Goal: Task Accomplishment & Management: Manage account settings

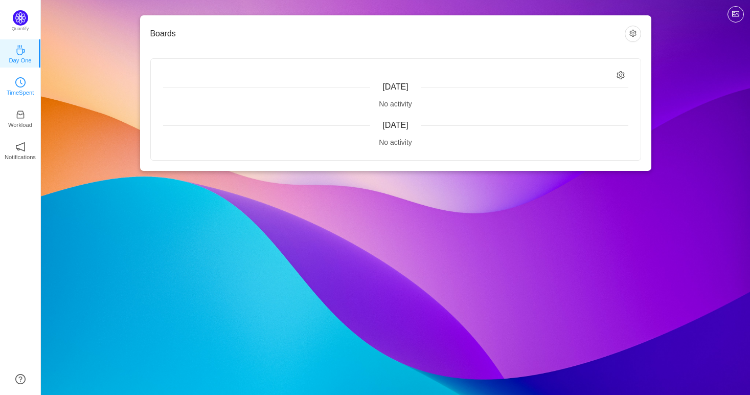
click at [21, 90] on p "TimeSpent" at bounding box center [21, 92] width 28 height 9
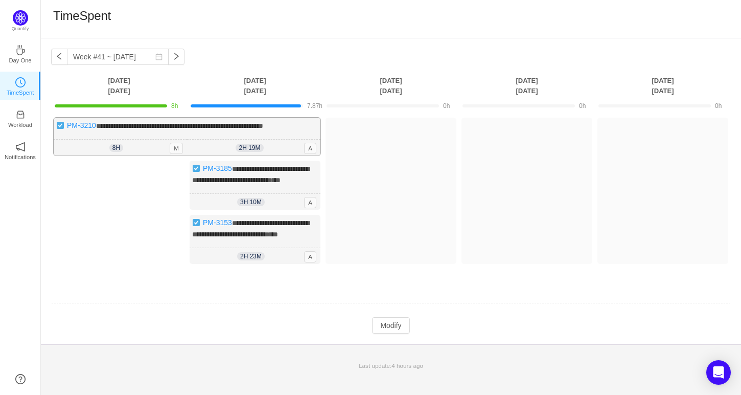
click at [305, 136] on div "**********" at bounding box center [187, 137] width 267 height 38
click at [390, 333] on button "Modify" at bounding box center [390, 325] width 37 height 16
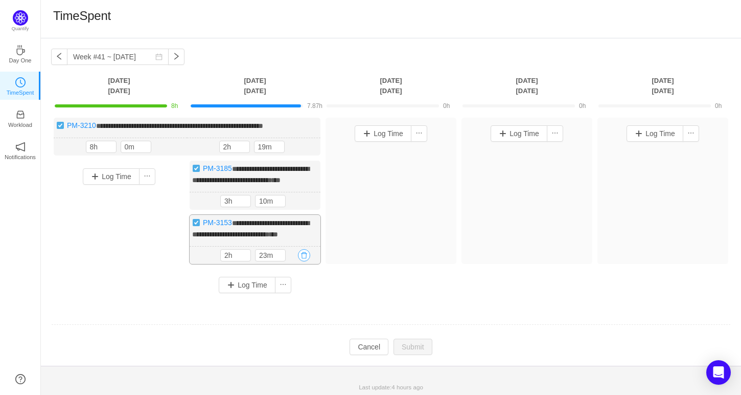
click at [303, 261] on button "button" at bounding box center [304, 255] width 12 height 12
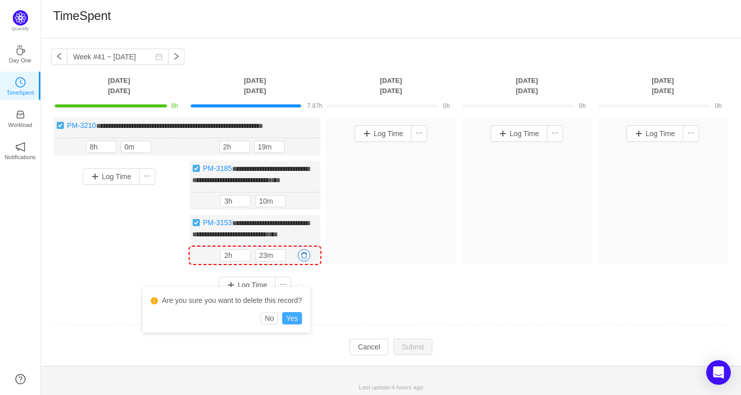
click at [283, 317] on button "Yes" at bounding box center [292, 318] width 20 height 12
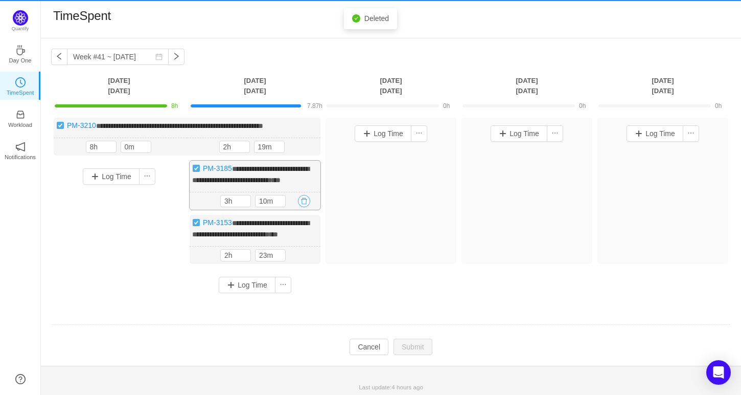
click at [300, 207] on button "button" at bounding box center [304, 201] width 12 height 12
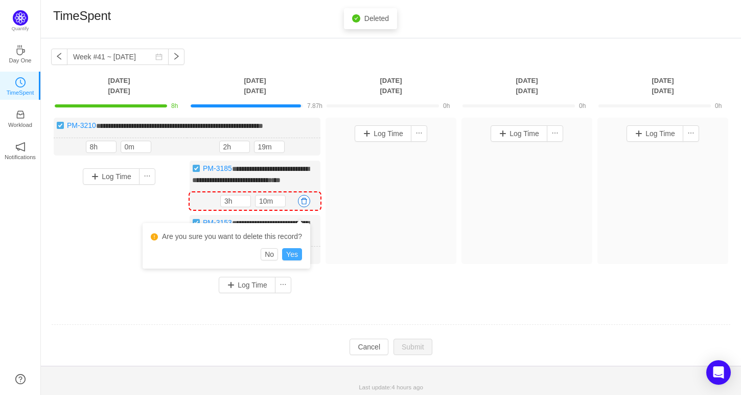
click at [295, 255] on button "Yes" at bounding box center [292, 254] width 20 height 12
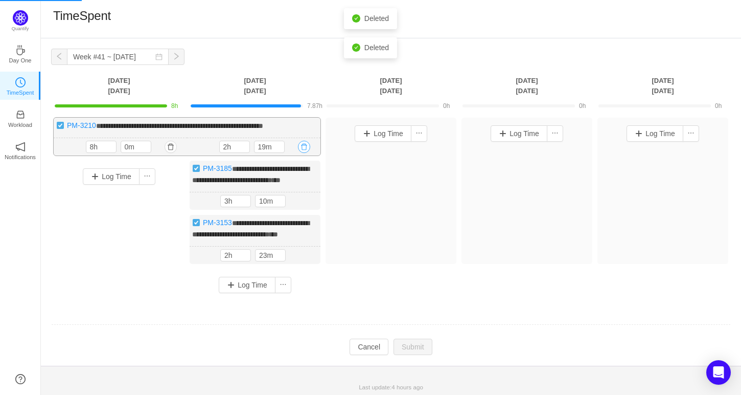
click at [303, 146] on button "button" at bounding box center [304, 147] width 12 height 12
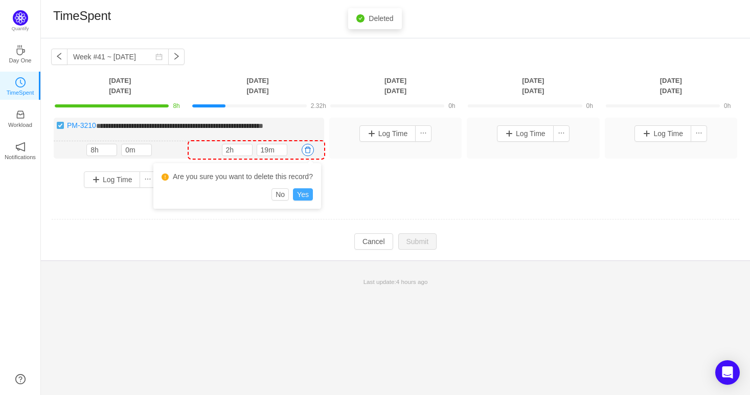
click at [298, 191] on button "Yes" at bounding box center [303, 194] width 20 height 12
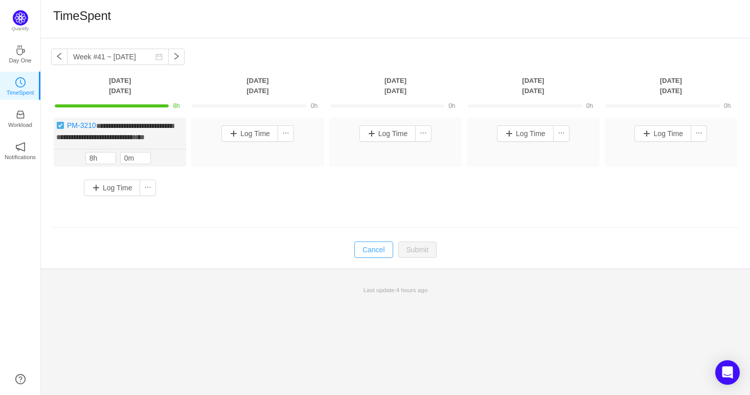
click at [379, 258] on button "Cancel" at bounding box center [373, 249] width 39 height 16
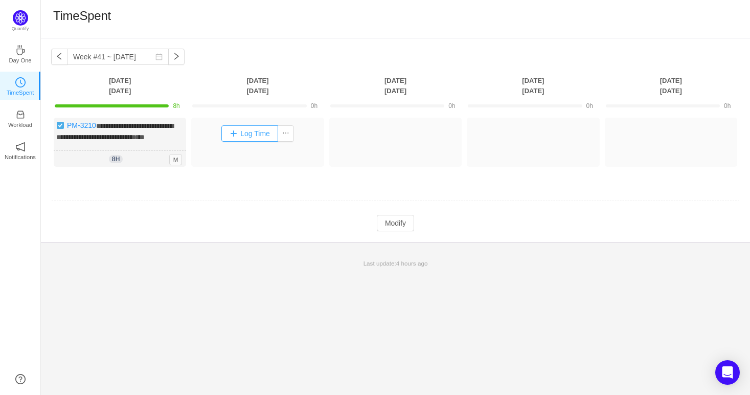
click at [240, 126] on button "Log Time" at bounding box center [249, 133] width 57 height 16
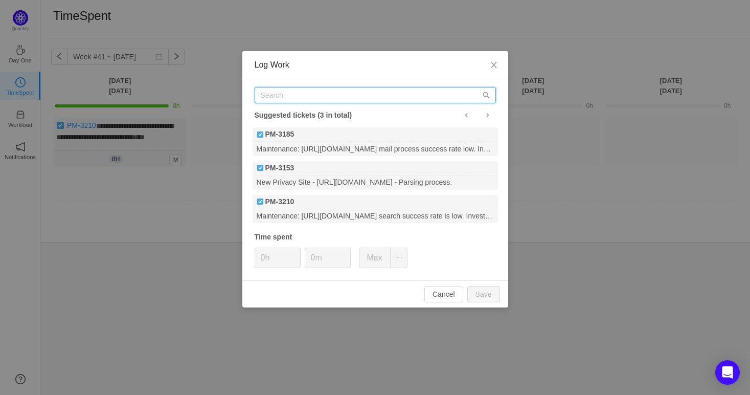
click at [361, 102] on input "text" at bounding box center [375, 95] width 241 height 16
paste input "PM-3217"
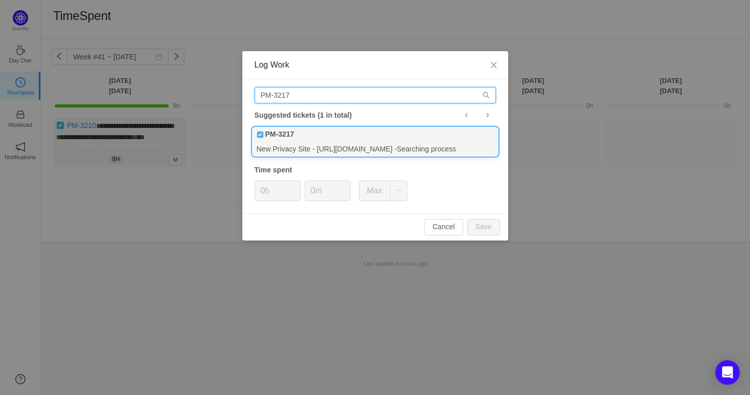
type input "PM-3217"
click at [345, 140] on div "PM-3217" at bounding box center [375, 134] width 245 height 14
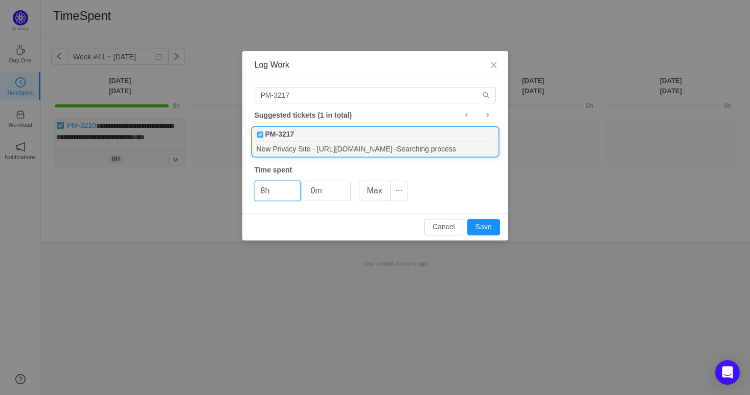
click at [492, 236] on div "Cancel Save" at bounding box center [375, 226] width 266 height 27
click at [492, 227] on button "Save" at bounding box center [483, 227] width 33 height 16
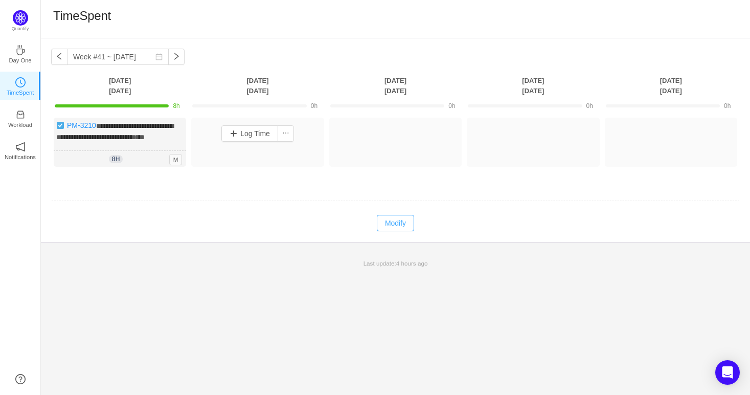
click at [397, 231] on button "Modify" at bounding box center [395, 223] width 37 height 16
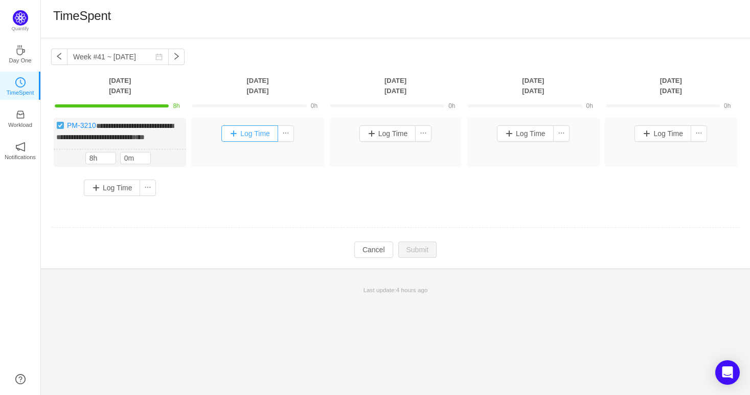
click at [251, 129] on button "Log Time" at bounding box center [249, 133] width 57 height 16
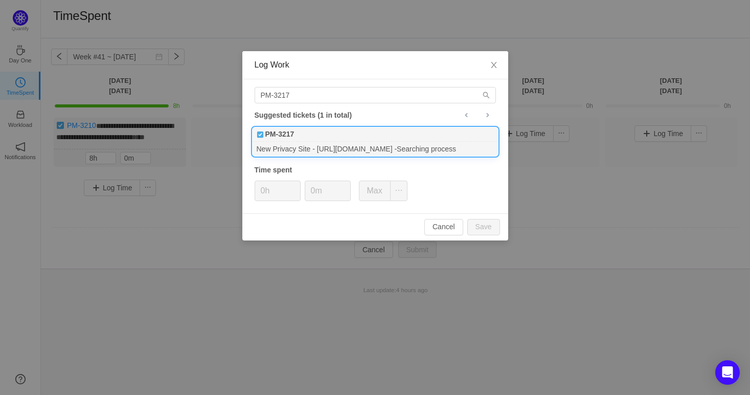
click at [312, 132] on div "PM-3217" at bounding box center [375, 134] width 245 height 14
click at [501, 225] on div "Cancel Save" at bounding box center [375, 226] width 266 height 27
click at [488, 230] on button "Save" at bounding box center [483, 227] width 33 height 16
type input "0h"
